Goal: Task Accomplishment & Management: Complete application form

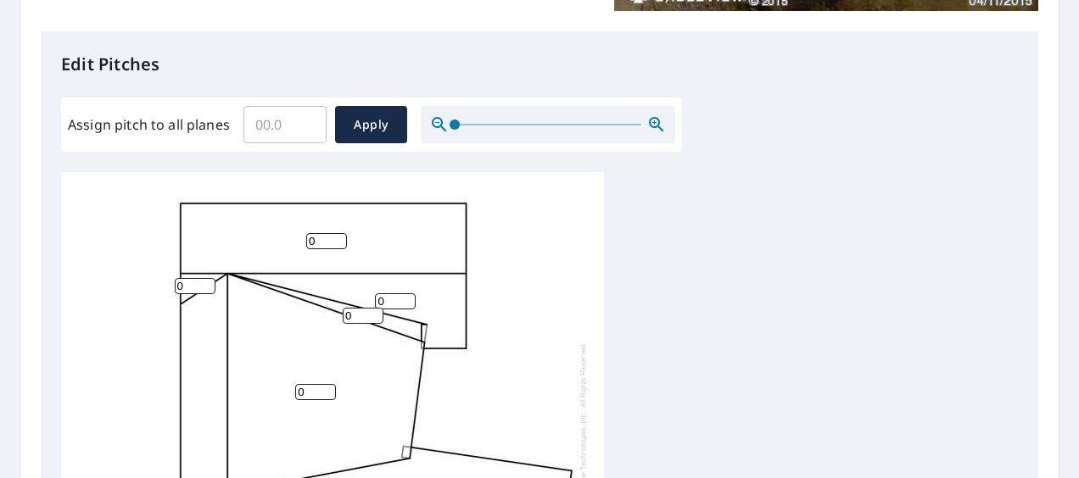
scroll to position [17, 0]
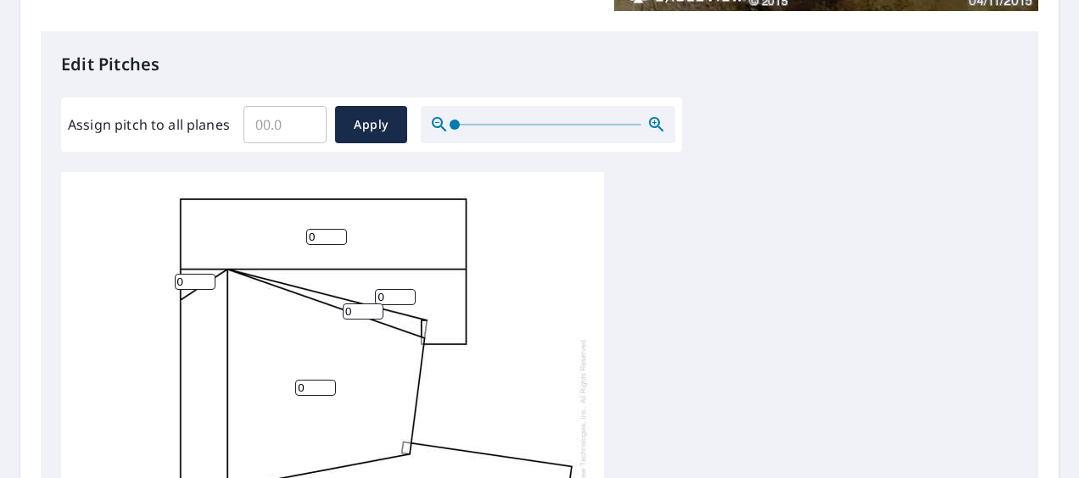
click at [322, 229] on input "0" at bounding box center [326, 237] width 41 height 16
type input "0"
type input "4"
click at [179, 274] on input "0" at bounding box center [195, 282] width 41 height 16
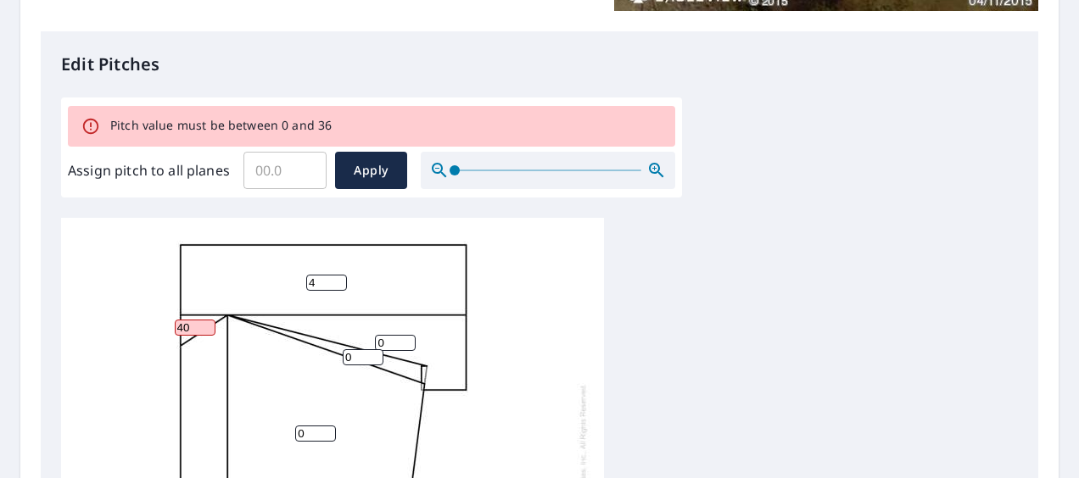
click at [188, 320] on input "40" at bounding box center [195, 328] width 41 height 16
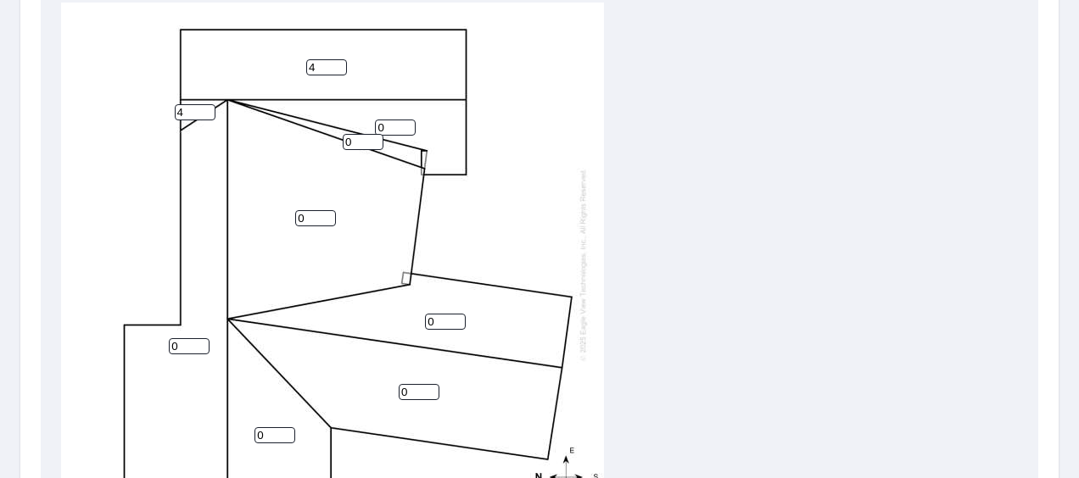
type input "4"
click at [389, 120] on input "0" at bounding box center [395, 128] width 41 height 16
click at [405, 120] on input "1" at bounding box center [395, 128] width 41 height 16
click at [411, 120] on input "2" at bounding box center [395, 128] width 41 height 16
click at [411, 120] on input "3" at bounding box center [395, 128] width 41 height 16
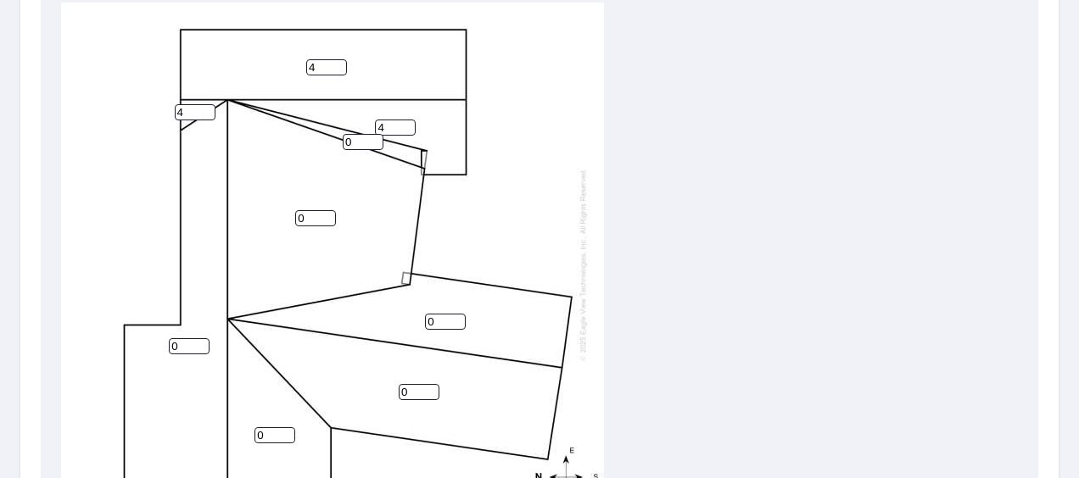
type input "4"
click at [411, 120] on input "4" at bounding box center [395, 128] width 41 height 16
click at [373, 134] on input "0" at bounding box center [363, 142] width 41 height 16
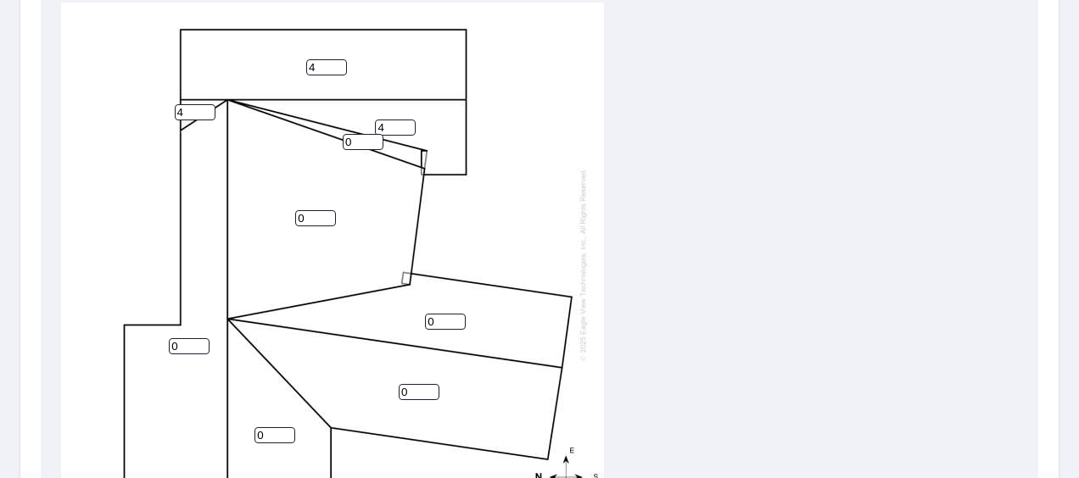
click at [373, 134] on input "0" at bounding box center [363, 142] width 41 height 16
click at [375, 134] on input "1" at bounding box center [363, 142] width 41 height 16
type input "2"
click at [374, 134] on input "2" at bounding box center [363, 142] width 41 height 16
type input "1"
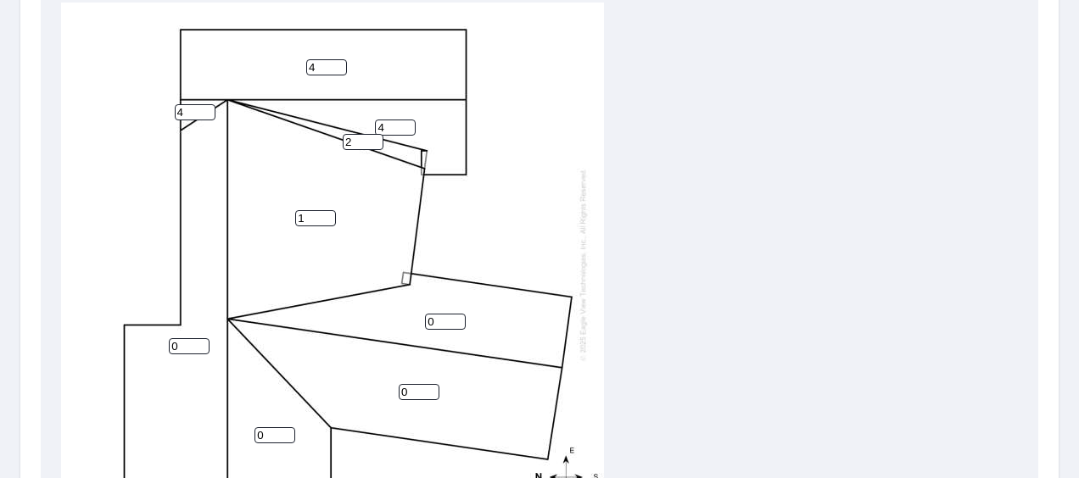
click at [326, 210] on input "1" at bounding box center [315, 218] width 41 height 16
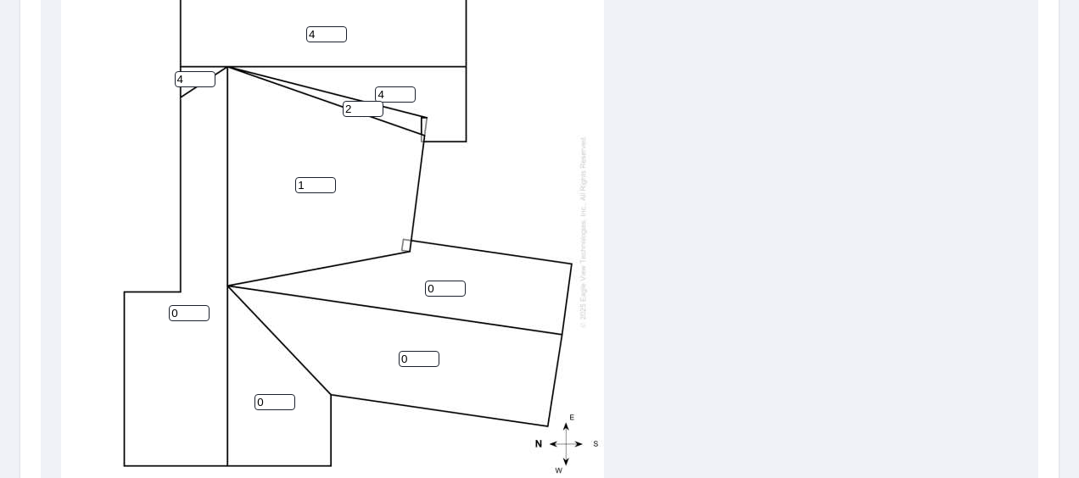
scroll to position [679, 0]
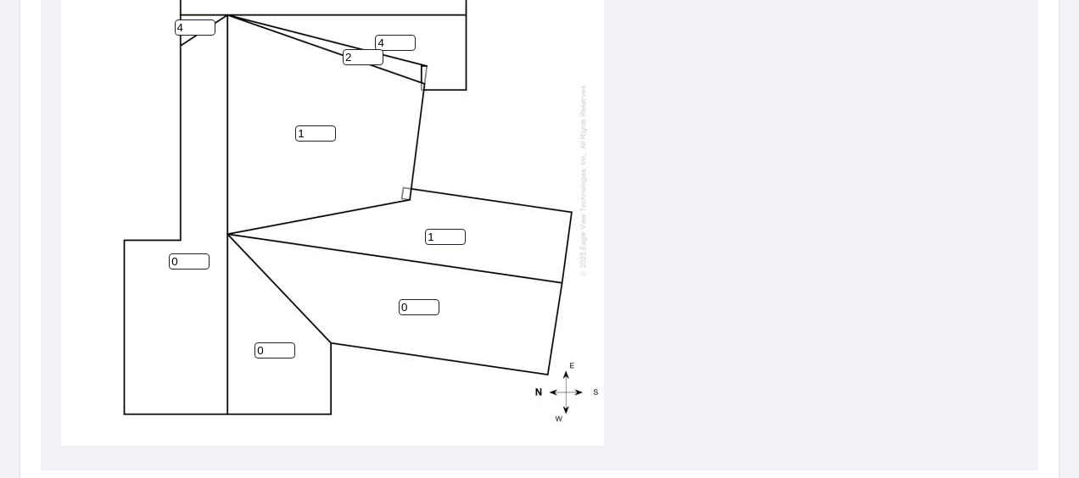
click at [456, 229] on input "1" at bounding box center [445, 237] width 41 height 16
click at [456, 229] on input "2" at bounding box center [445, 237] width 41 height 16
click at [456, 229] on input "3" at bounding box center [445, 237] width 41 height 16
type input "4"
click at [456, 229] on input "4" at bounding box center [445, 237] width 41 height 16
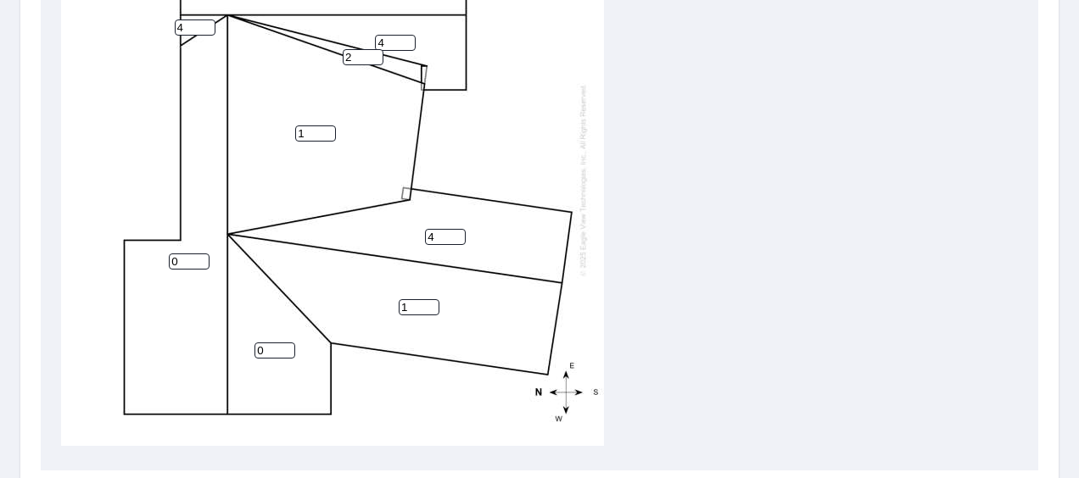
click at [429, 299] on input "1" at bounding box center [419, 307] width 41 height 16
click at [429, 299] on input "2" at bounding box center [419, 307] width 41 height 16
click at [429, 299] on input "3" at bounding box center [419, 307] width 41 height 16
type input "4"
click at [429, 299] on input "4" at bounding box center [419, 307] width 41 height 16
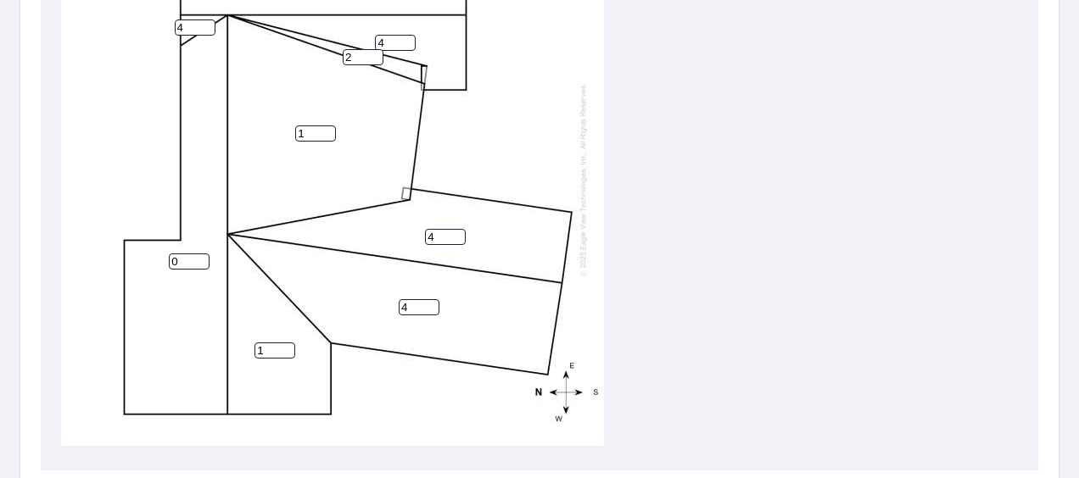
click at [285, 343] on input "1" at bounding box center [274, 351] width 41 height 16
click at [285, 343] on input "2" at bounding box center [274, 351] width 41 height 16
click at [285, 343] on input "3" at bounding box center [274, 351] width 41 height 16
type input "4"
click at [285, 343] on input "4" at bounding box center [274, 351] width 41 height 16
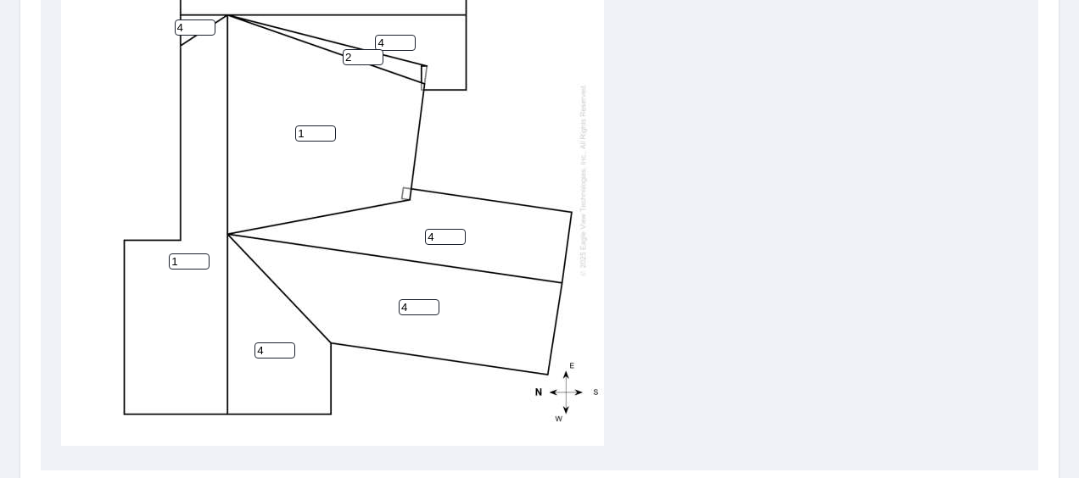
click at [198, 254] on input "1" at bounding box center [189, 262] width 41 height 16
click at [198, 254] on input "2" at bounding box center [189, 262] width 41 height 16
click at [198, 254] on input "3" at bounding box center [189, 262] width 41 height 16
type input "4"
click at [198, 254] on input "4" at bounding box center [189, 262] width 41 height 16
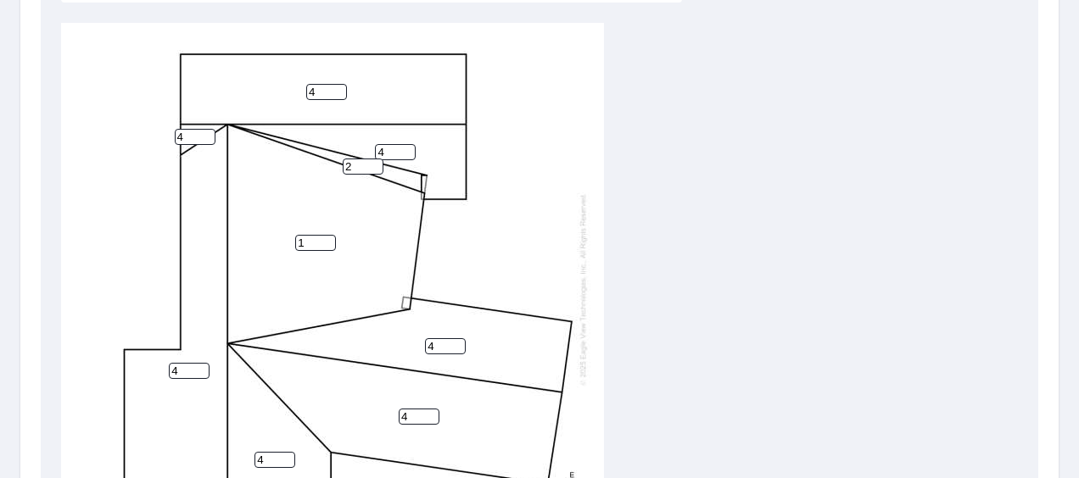
scroll to position [509, 0]
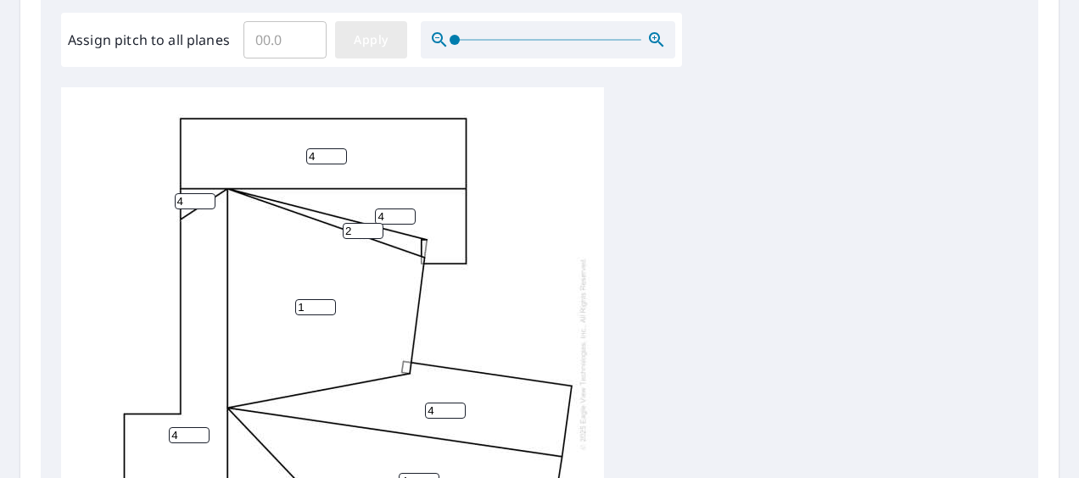
click at [365, 44] on span "Apply" at bounding box center [371, 40] width 45 height 21
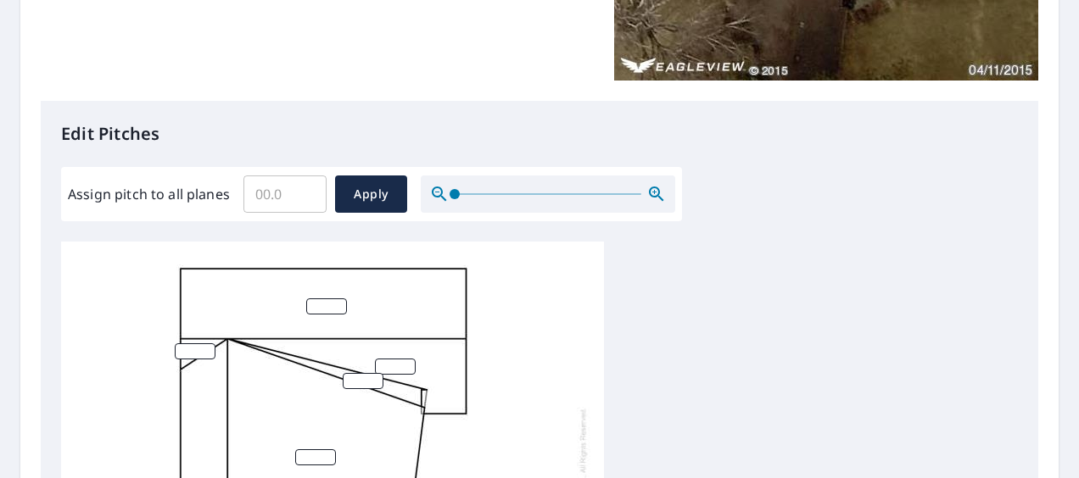
scroll to position [0, 0]
